Goal: Find contact information: Find contact information

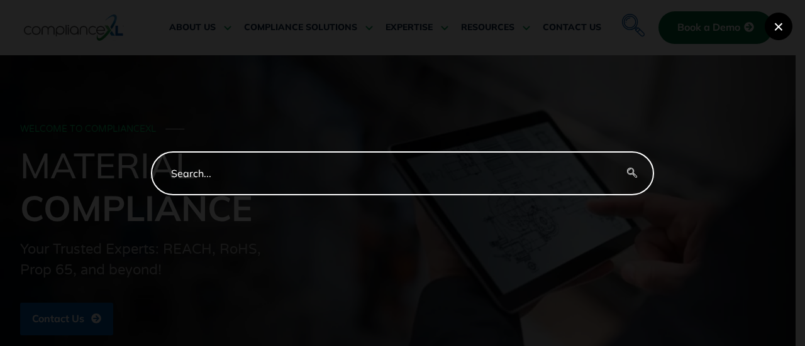
click at [781, 26] on button "×" at bounding box center [778, 27] width 28 height 28
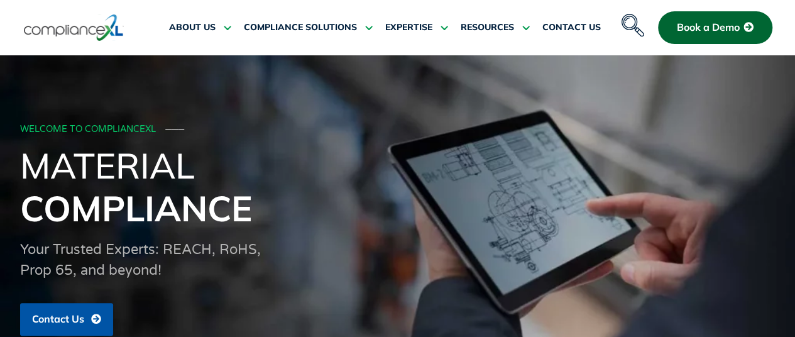
click at [629, 24] on icon "navsearch-button" at bounding box center [633, 25] width 23 height 23
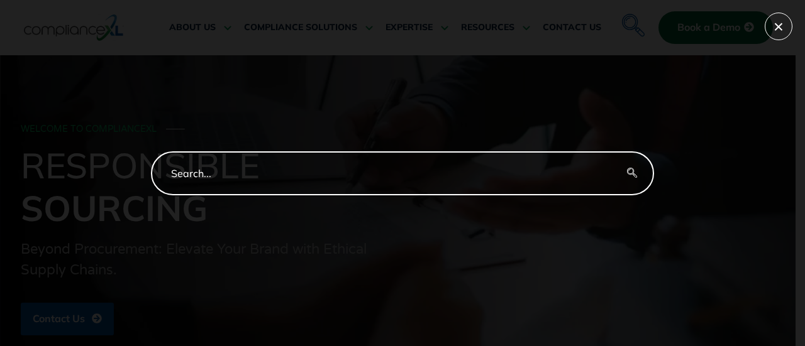
click at [265, 165] on input "search-form" at bounding box center [402, 173] width 503 height 44
type input "uk"
click at [610, 151] on button "search-button" at bounding box center [632, 173] width 44 height 44
click at [786, 25] on button "×" at bounding box center [778, 27] width 28 height 28
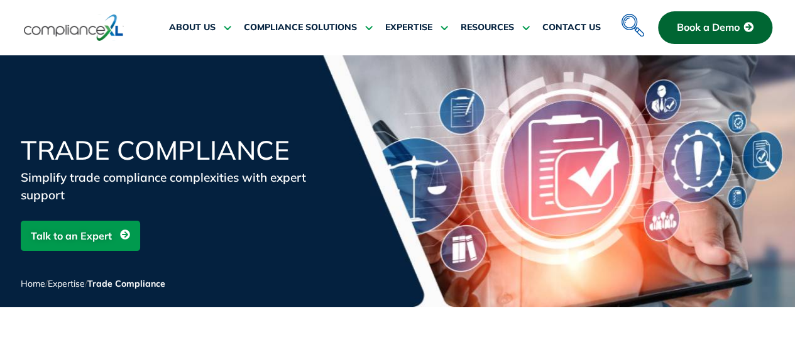
click at [90, 31] on img at bounding box center [74, 27] width 100 height 29
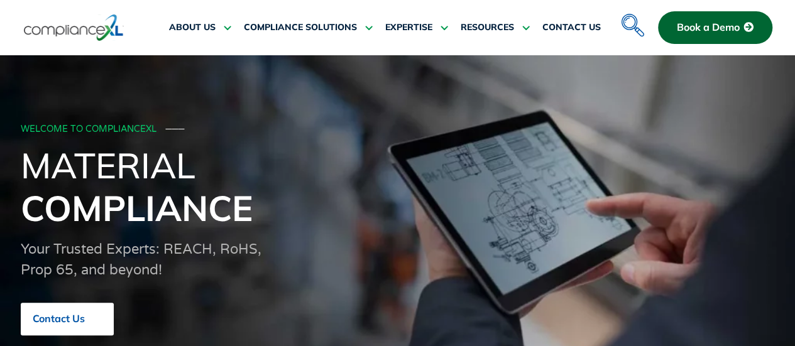
click at [82, 318] on span "Contact Us" at bounding box center [59, 319] width 52 height 11
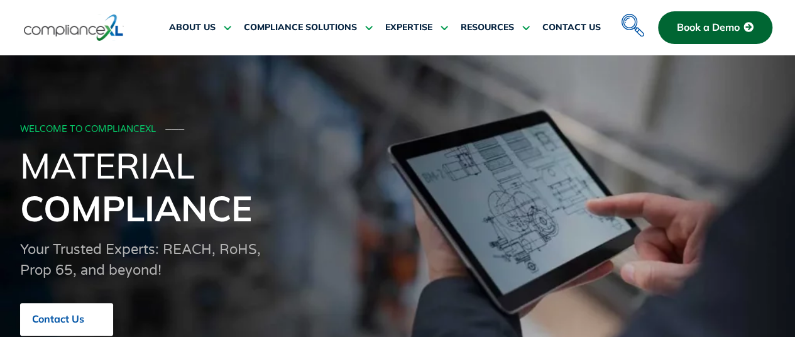
click at [96, 317] on icon at bounding box center [97, 319] width 10 height 10
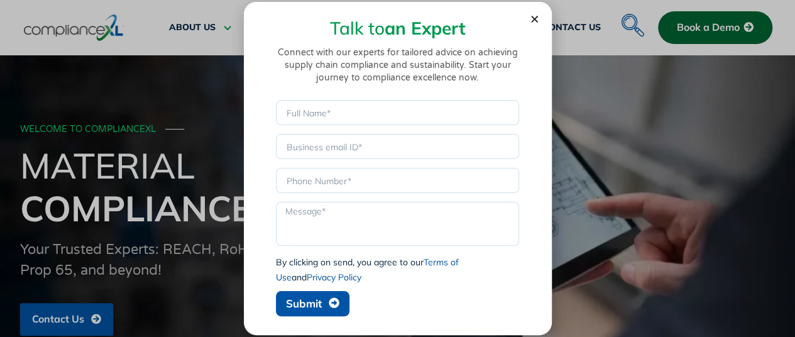
click at [534, 22] on icon "Close" at bounding box center [534, 18] width 9 height 9
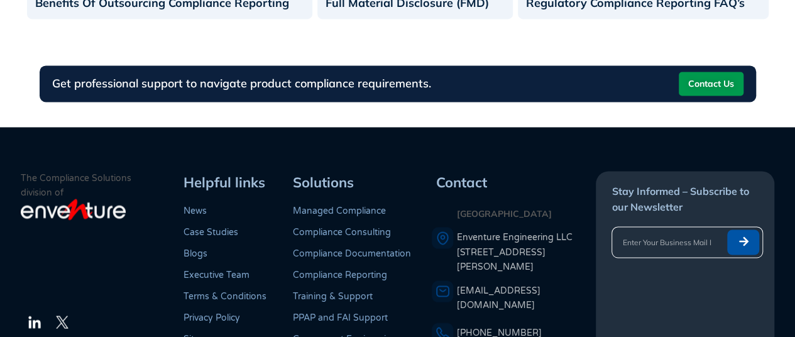
scroll to position [1041, 0]
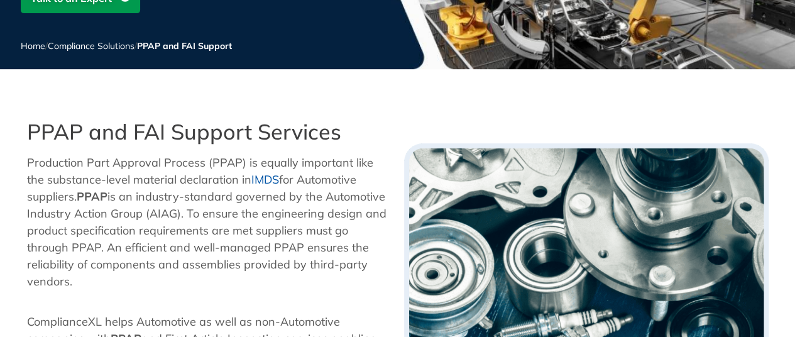
scroll to position [126, 0]
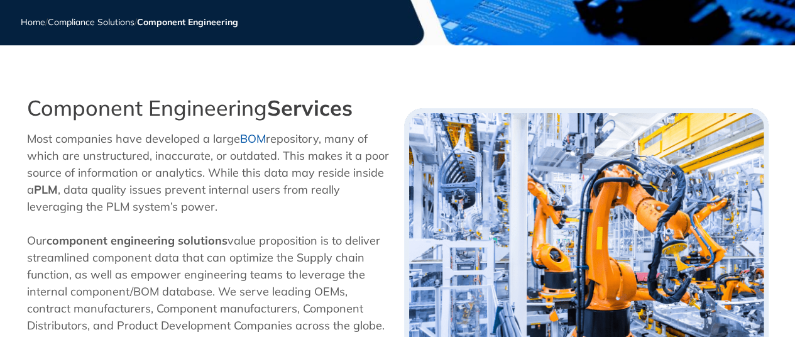
scroll to position [294, 0]
